Goal: Task Accomplishment & Management: Manage account settings

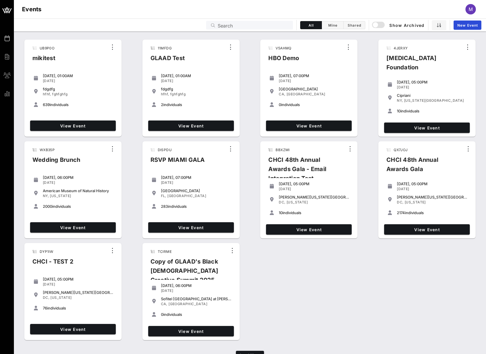
click at [21, 115] on div "UB9P0O mikitest Tuesday, 01:00AM Jul 04, 2023 fdgdfg hfhf, fghfghfg 639 individ…" at bounding box center [250, 190] width 472 height 306
click at [258, 22] on input "text" at bounding box center [254, 25] width 72 height 8
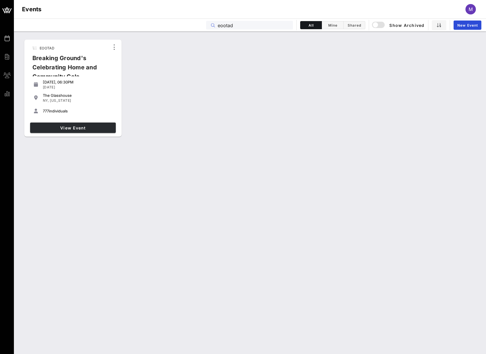
type input "eootad"
click at [91, 128] on span "View Event" at bounding box center [72, 128] width 81 height 5
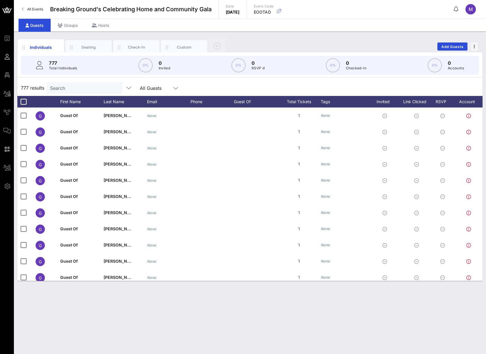
click at [64, 34] on div "Individuals Seating Check-In Custom Add Guests 777 Total Individuals 0% 0 Invit…" at bounding box center [250, 193] width 472 height 323
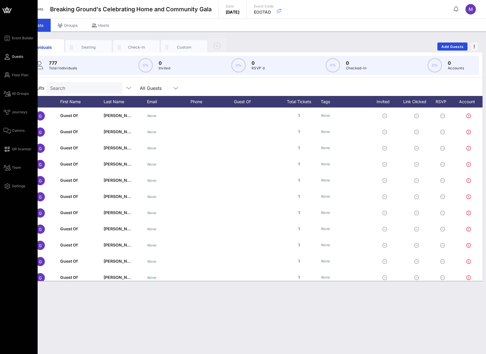
click at [16, 126] on div "Event Builder Guests Floor Plan All Groups Journeys Comms QR Scanner Team Setti…" at bounding box center [20, 112] width 34 height 155
click at [16, 128] on link "Comms" at bounding box center [13, 130] width 21 height 7
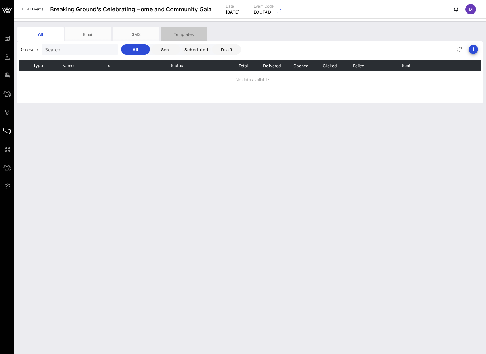
click at [179, 40] on div "Templates" at bounding box center [184, 34] width 46 height 14
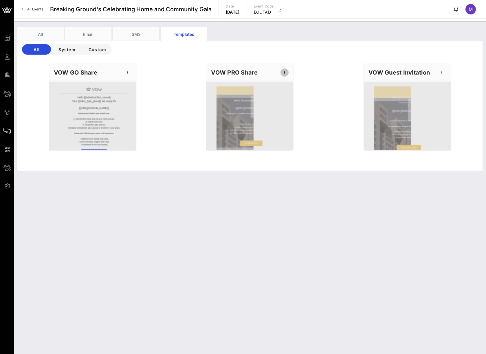
click at [286, 72] on icon "button" at bounding box center [284, 72] width 7 height 7
click at [291, 78] on div "Edit" at bounding box center [293, 82] width 14 height 9
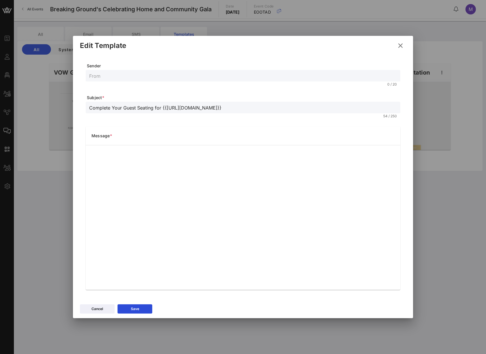
click at [403, 47] on icon at bounding box center [400, 45] width 8 height 7
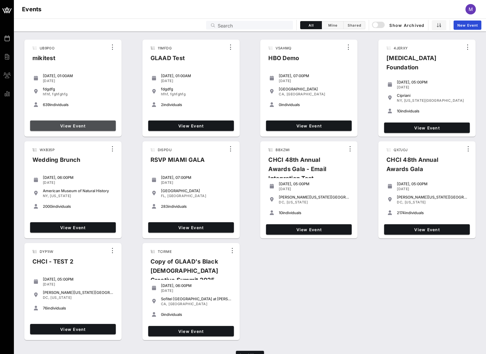
click at [86, 126] on span "View Event" at bounding box center [72, 126] width 81 height 5
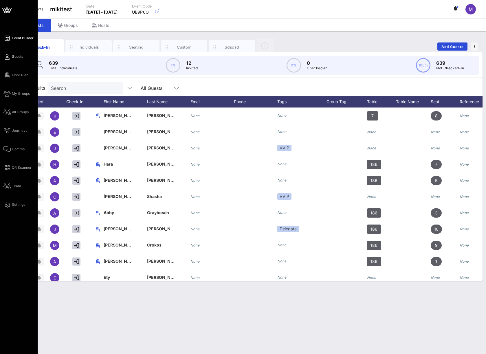
click at [9, 38] on icon at bounding box center [6, 38] width 7 height 1
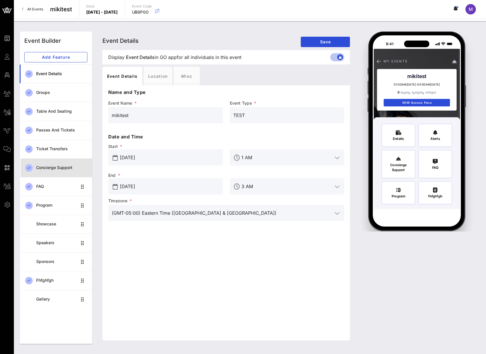
click at [58, 166] on div "Concierge Support" at bounding box center [61, 167] width 51 height 5
